Goal: Information Seeking & Learning: Learn about a topic

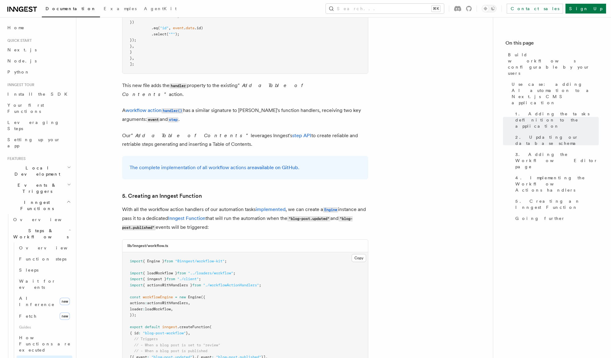
scroll to position [2664, 0]
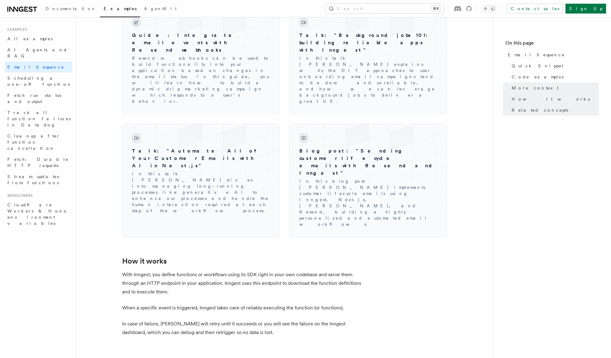
scroll to position [770, 0]
click at [57, 8] on span "Documentation" at bounding box center [71, 8] width 51 height 5
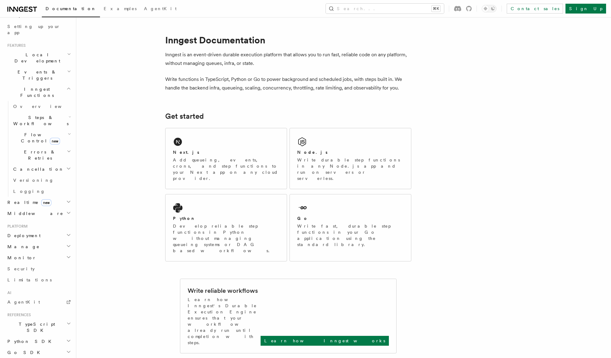
scroll to position [134, 0]
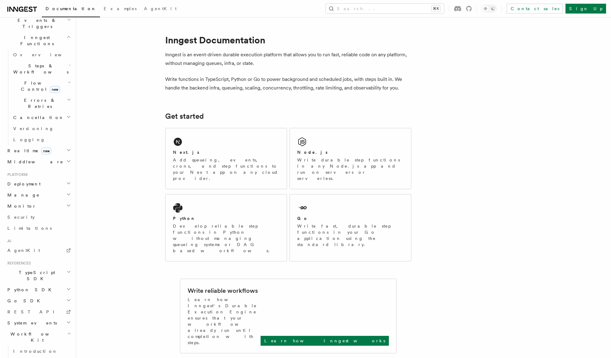
scroll to position [172, 0]
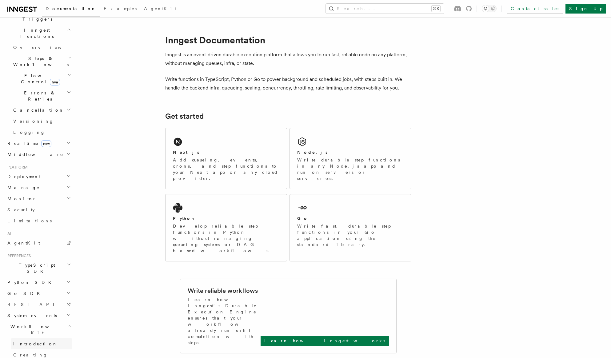
click at [36, 341] on span "Introduction" at bounding box center [35, 344] width 44 height 6
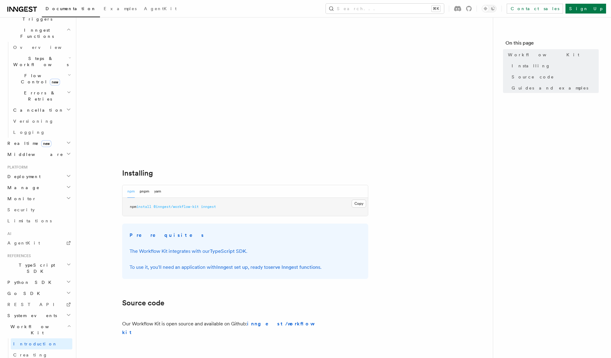
scroll to position [97, 0]
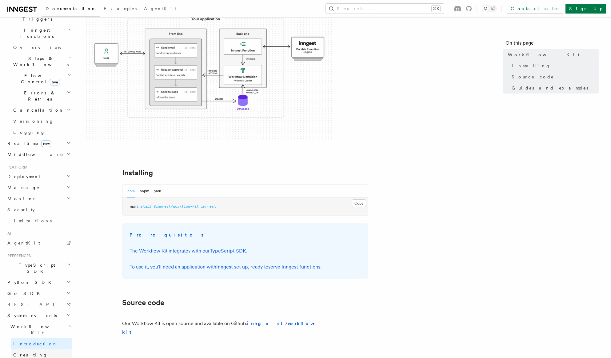
click at [58, 353] on span "Creating Workflow Actions" at bounding box center [40, 361] width 54 height 17
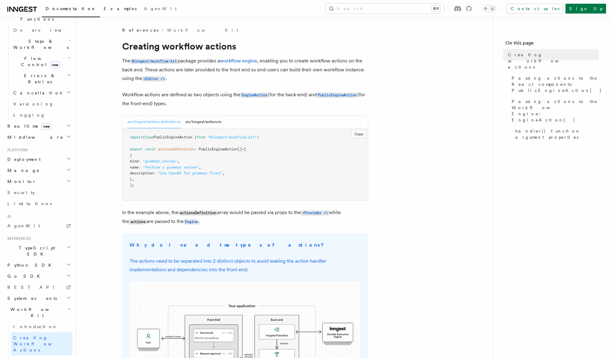
click at [104, 8] on span "Examples" at bounding box center [120, 8] width 33 height 5
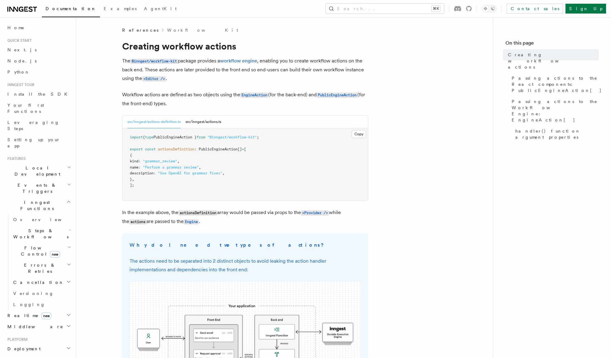
click at [167, 29] on link "Workflow Kit" at bounding box center [202, 30] width 71 height 6
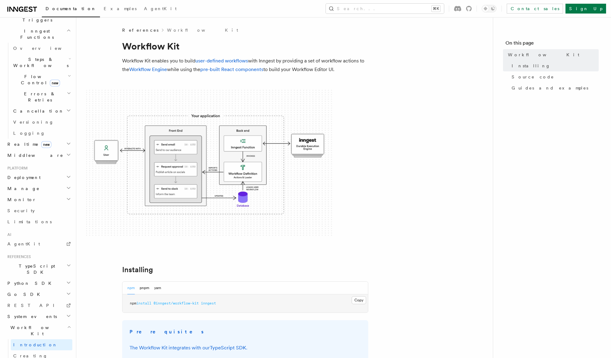
scroll to position [190, 0]
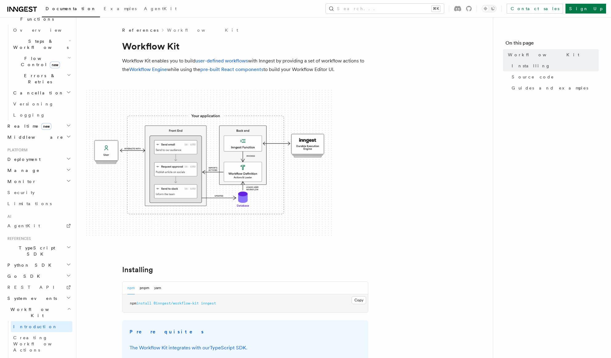
click at [32, 260] on h2 "Python SDK" at bounding box center [38, 265] width 67 height 11
click at [32, 274] on span "Introduction" at bounding box center [35, 276] width 44 height 5
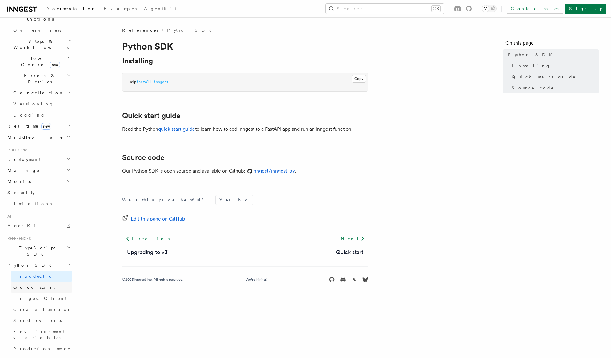
click at [32, 284] on span "Quick start" at bounding box center [34, 287] width 42 height 6
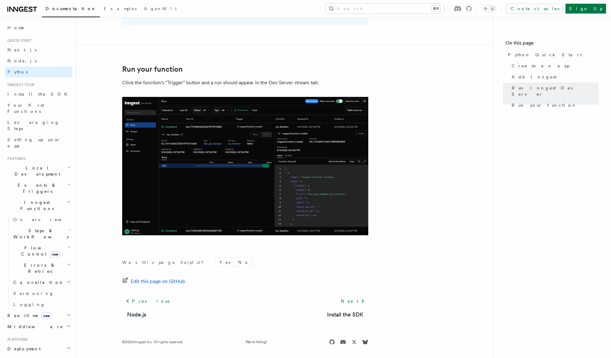
scroll to position [1199, 0]
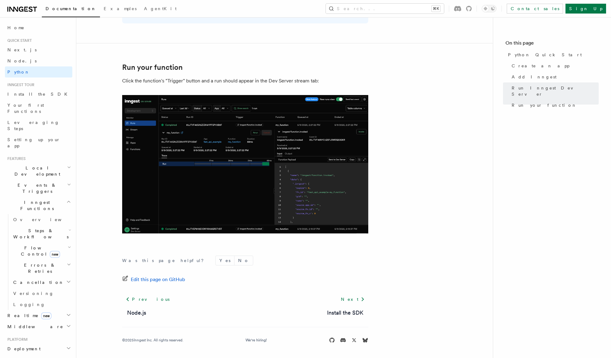
click at [53, 243] on h2 "Flow Control new" at bounding box center [42, 251] width 62 height 17
click at [53, 225] on h2 "Steps & Workflows" at bounding box center [42, 233] width 62 height 17
click at [50, 225] on h2 "Steps & Workflows" at bounding box center [42, 233] width 62 height 17
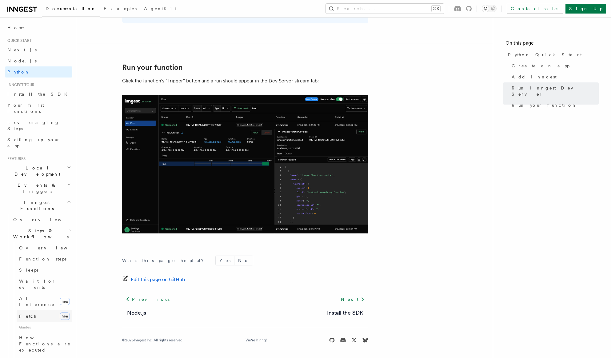
click at [39, 310] on link "Fetch new" at bounding box center [45, 316] width 56 height 12
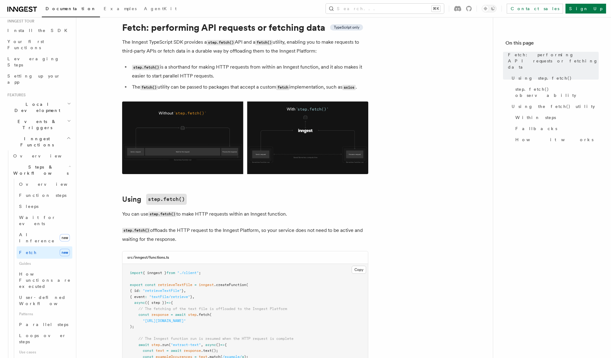
scroll to position [6, 0]
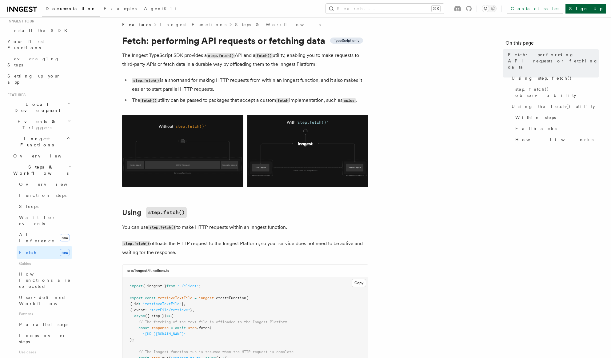
click at [592, 7] on link "Sign Up" at bounding box center [586, 9] width 41 height 10
